Goal: Information Seeking & Learning: Learn about a topic

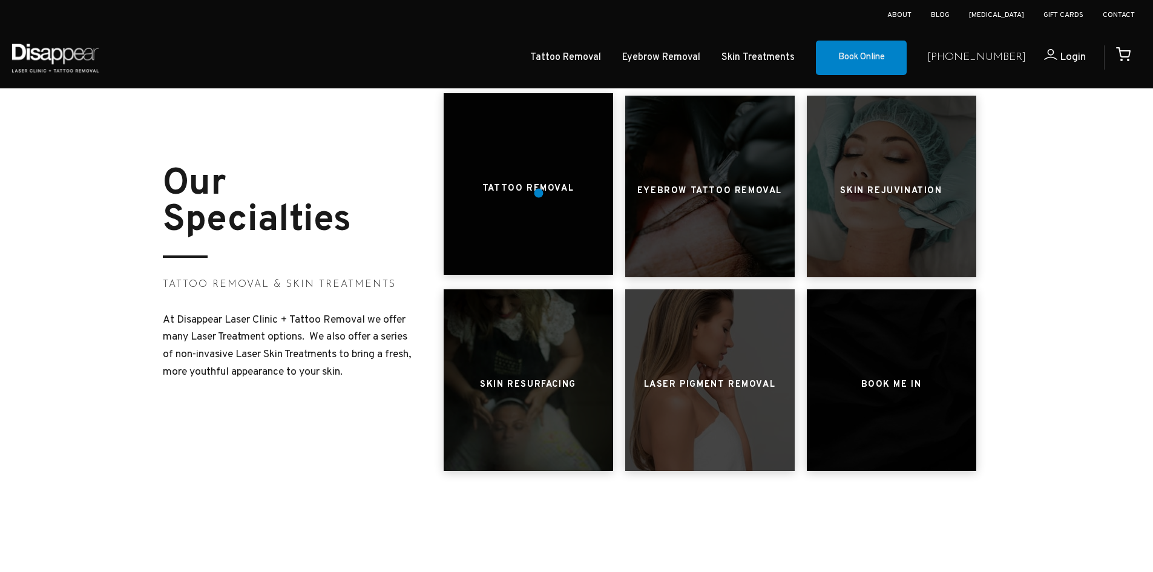
click at [539, 193] on h3 "Tattoo Removal" at bounding box center [528, 188] width 91 height 23
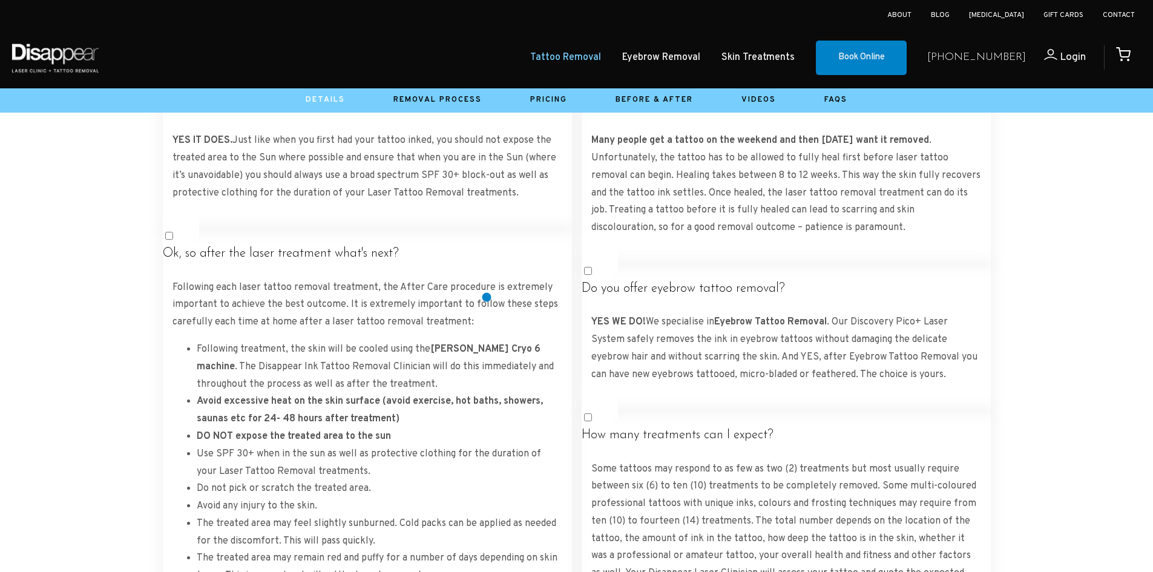
scroll to position [1813, 0]
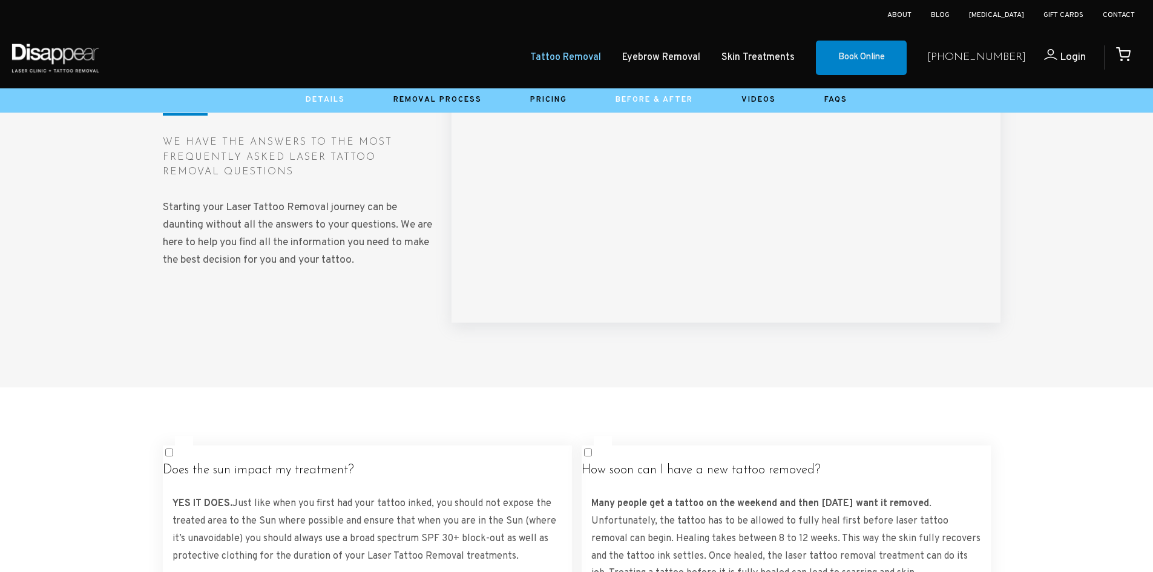
click at [645, 100] on link "Before & After" at bounding box center [655, 100] width 78 height 10
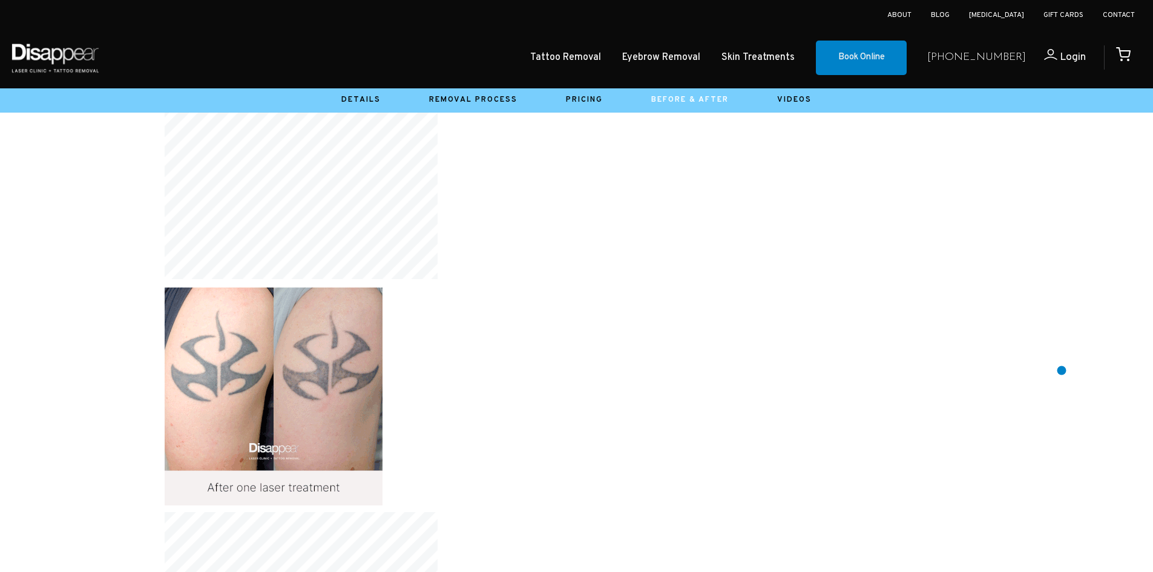
scroll to position [3330, 0]
